Goal: Entertainment & Leisure: Consume media (video, audio)

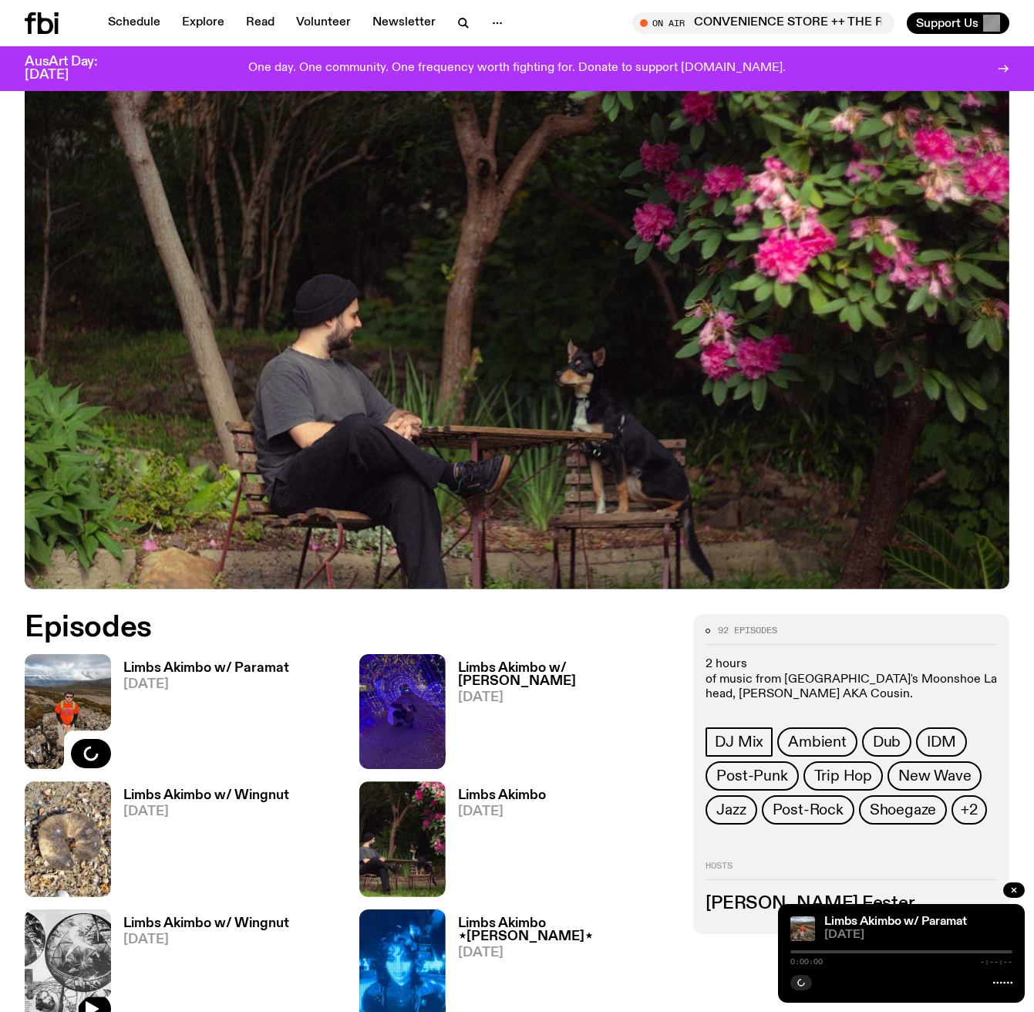
scroll to position [184, 0]
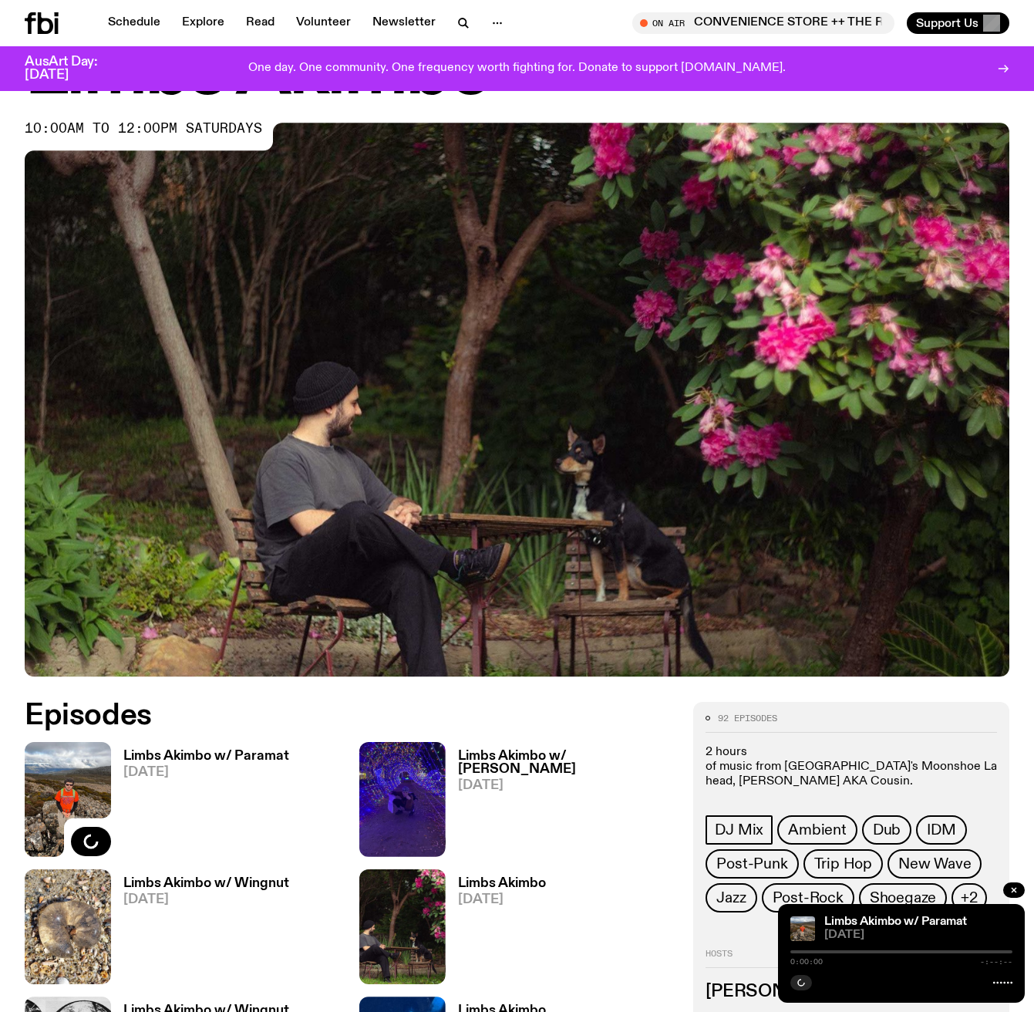
scroll to position [99, 0]
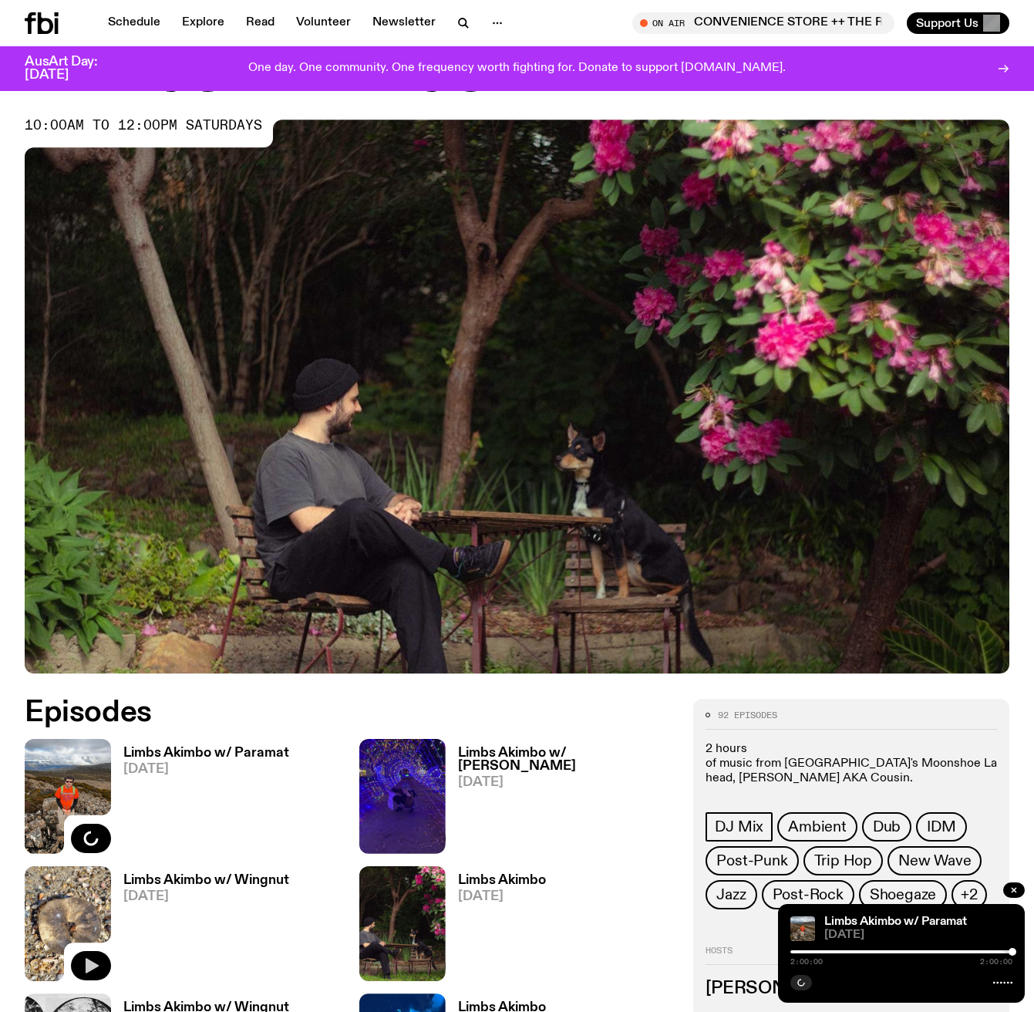
click at [92, 962] on icon "button" at bounding box center [91, 965] width 19 height 19
click at [94, 832] on icon "button" at bounding box center [91, 838] width 19 height 19
click at [936, 951] on div at bounding box center [902, 951] width 222 height 3
click at [916, 950] on div at bounding box center [825, 951] width 222 height 3
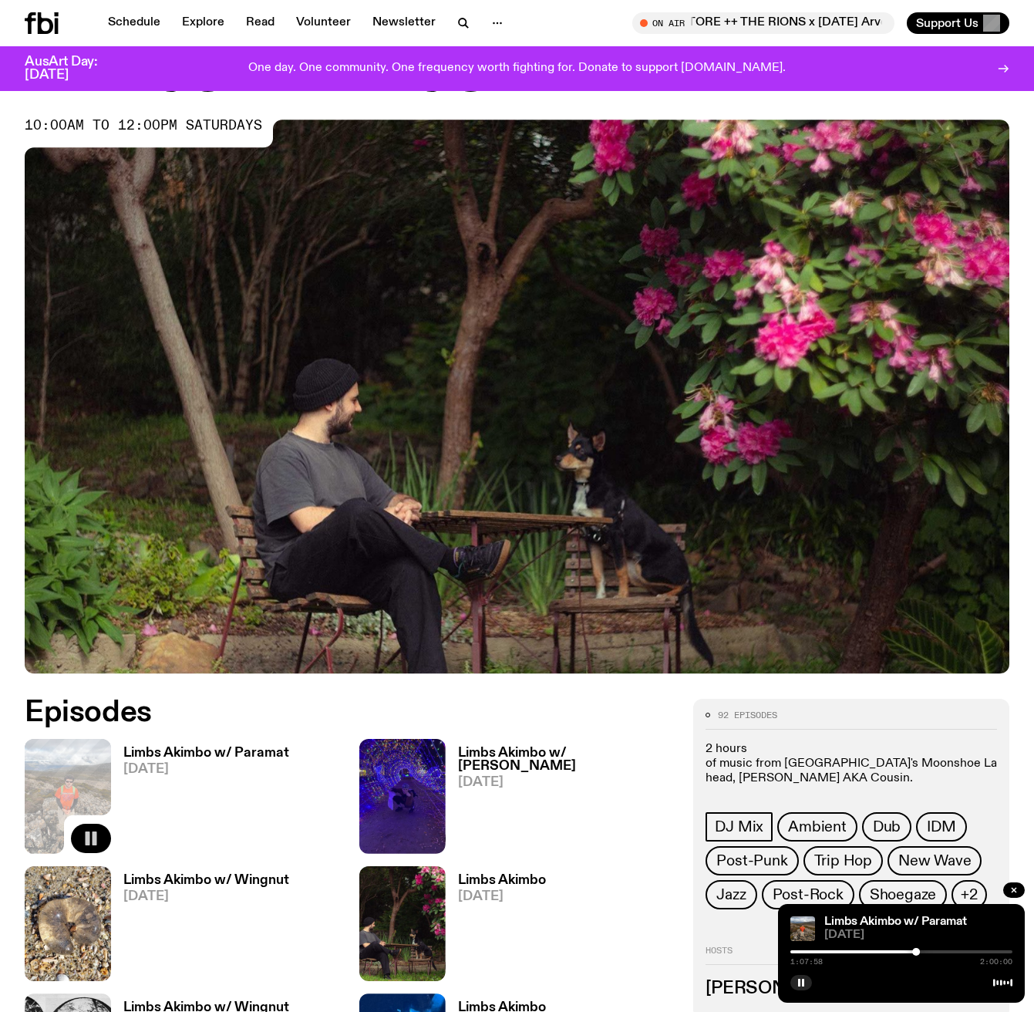
click at [928, 949] on div "1:07:58 2:00:00" at bounding box center [902, 956] width 222 height 19
click at [930, 953] on div at bounding box center [902, 951] width 222 height 3
